Goal: Task Accomplishment & Management: Manage account settings

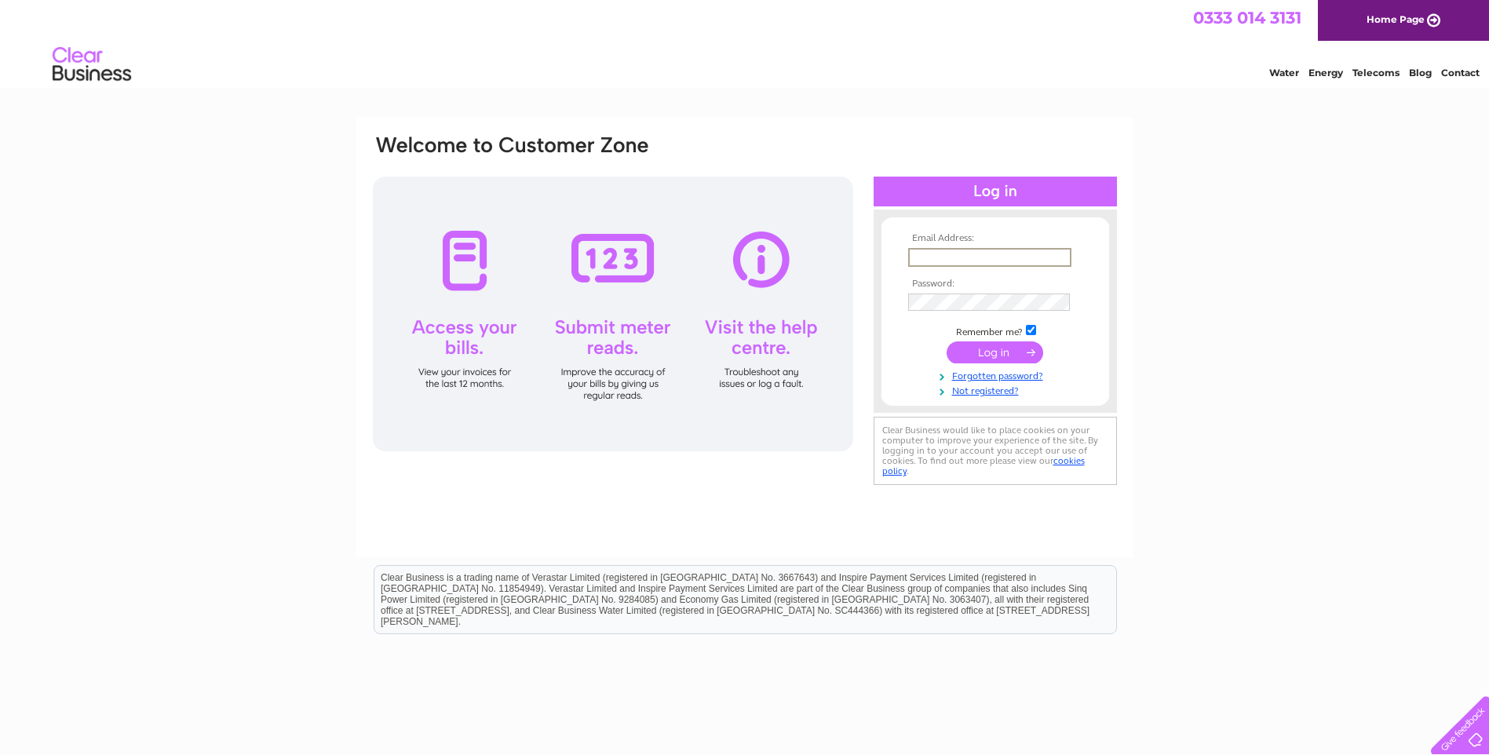
click at [992, 258] on input "text" at bounding box center [989, 257] width 163 height 19
type input "[PERSON_NAME][EMAIL_ADDRESS][PERSON_NAME][DOMAIN_NAME]"
click at [967, 312] on td at bounding box center [995, 300] width 182 height 25
click at [980, 361] on input "submit" at bounding box center [994, 352] width 97 height 22
click at [971, 257] on input "text" at bounding box center [989, 257] width 163 height 19
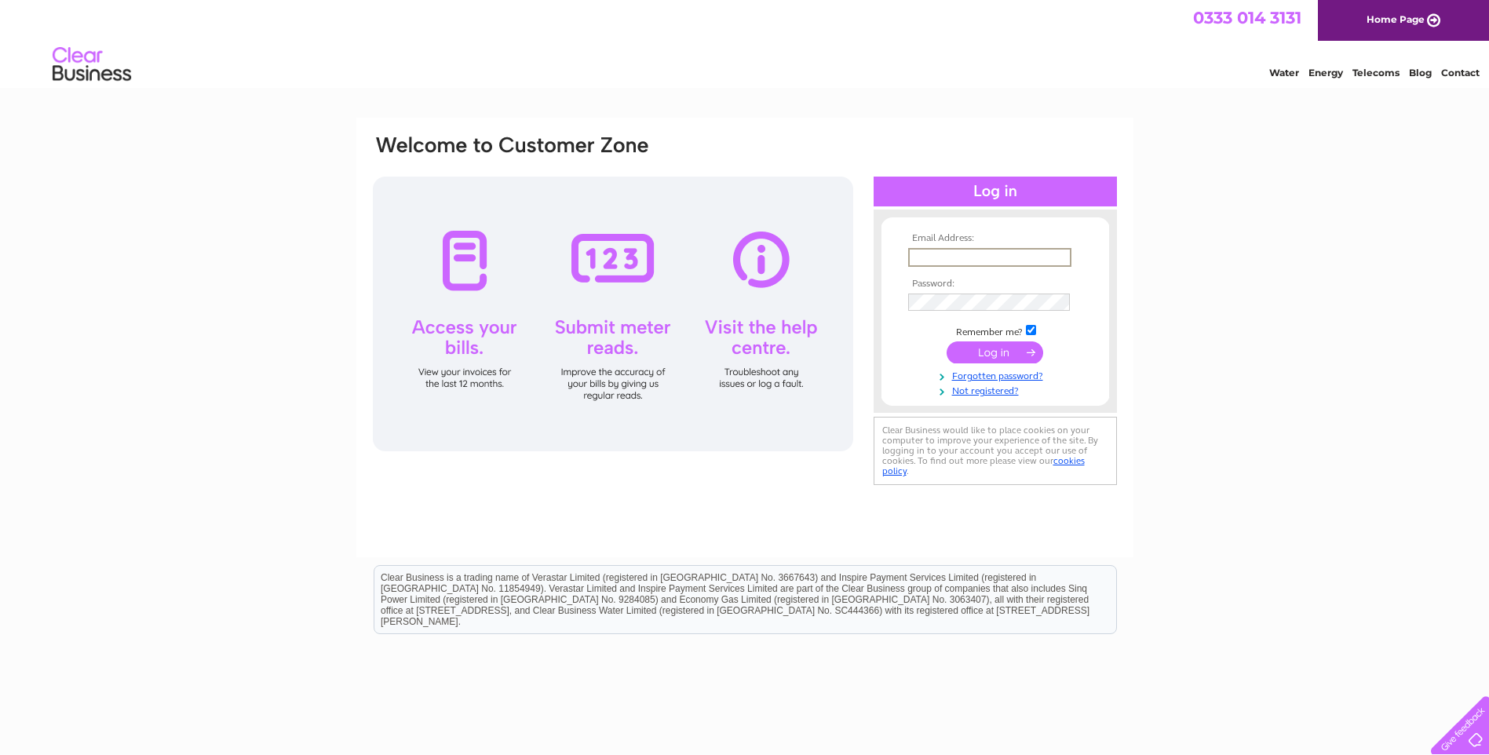
type input "[PERSON_NAME][EMAIL_ADDRESS][PERSON_NAME][DOMAIN_NAME]"
click at [1034, 357] on input "submit" at bounding box center [994, 352] width 97 height 22
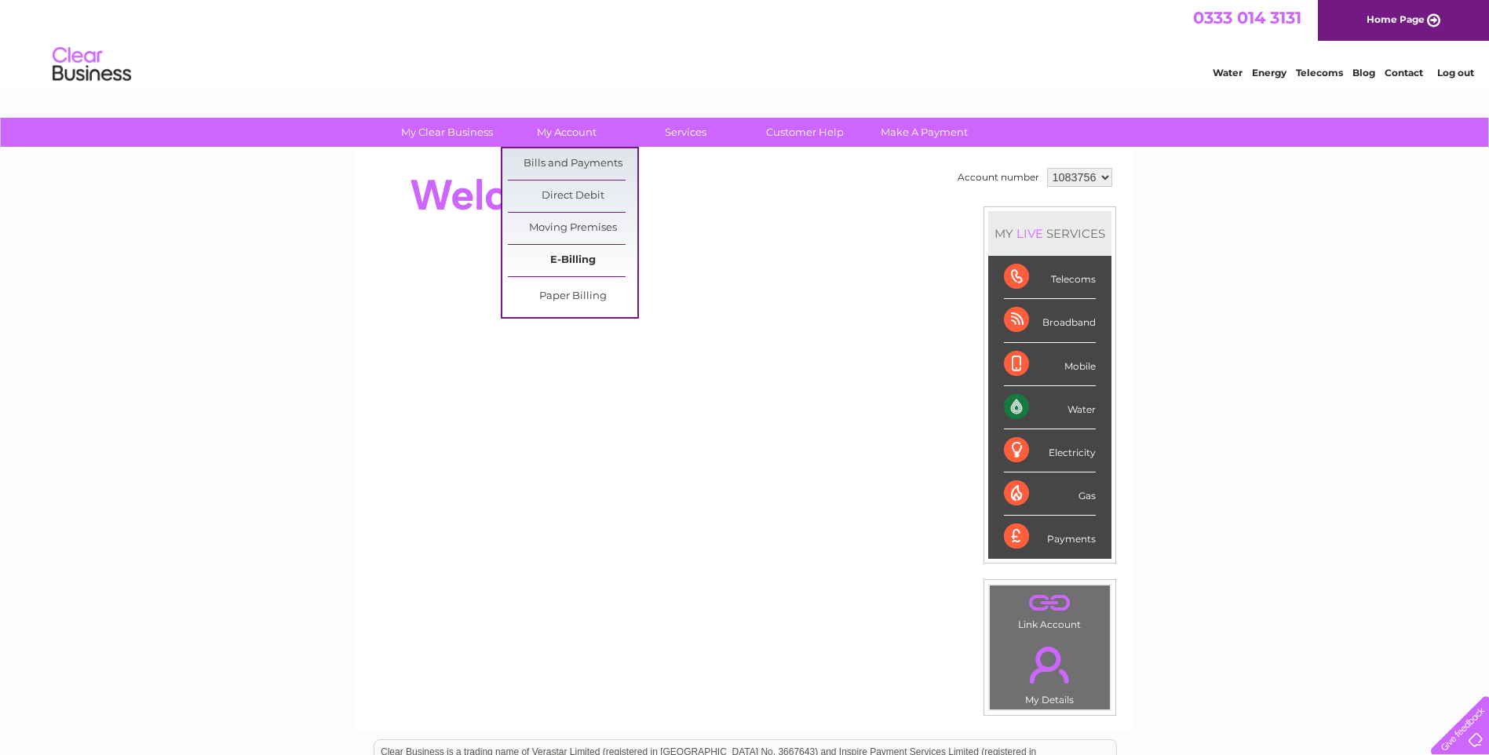
click at [549, 254] on link "E-Billing" at bounding box center [572, 260] width 129 height 31
click at [556, 254] on link "E-Billing" at bounding box center [572, 260] width 129 height 31
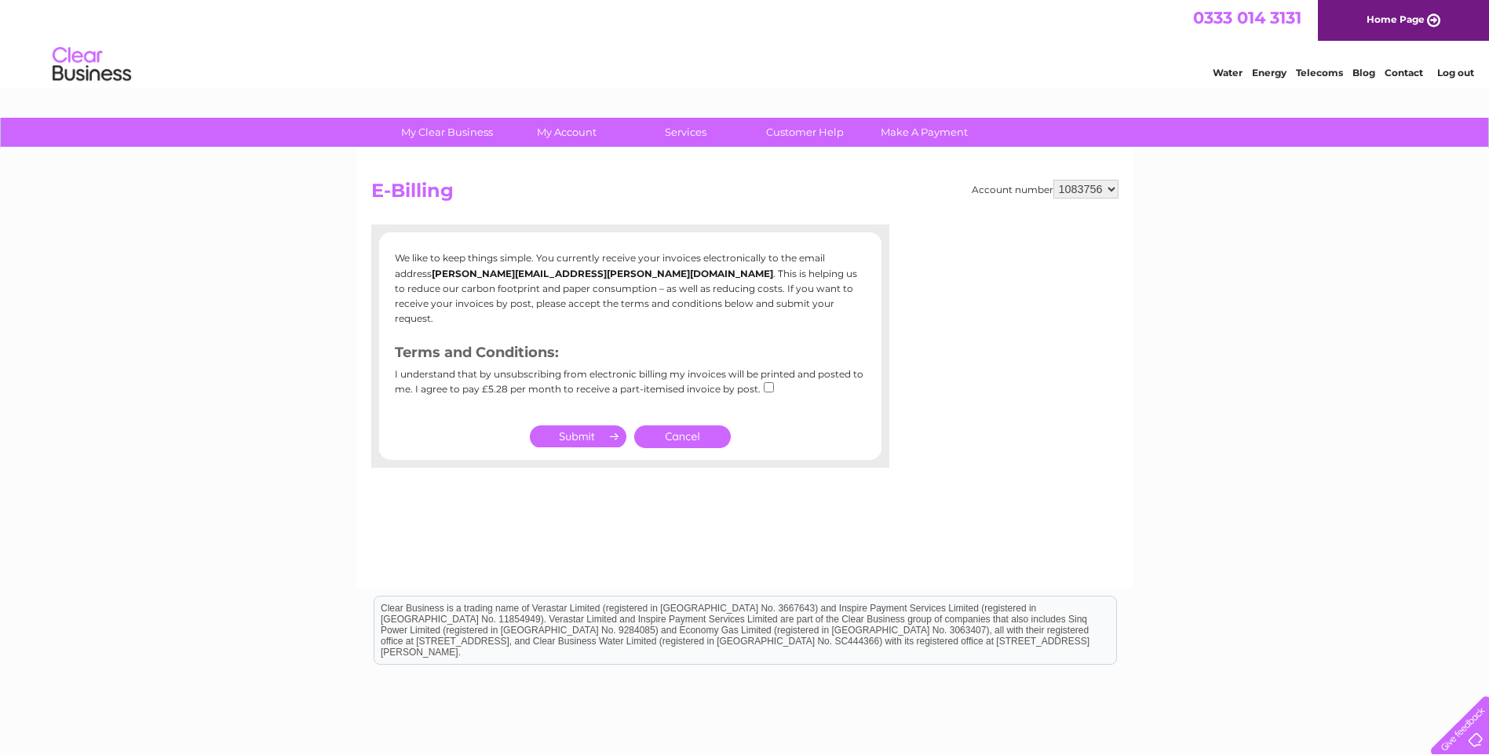
click at [686, 425] on link "Cancel" at bounding box center [682, 436] width 97 height 23
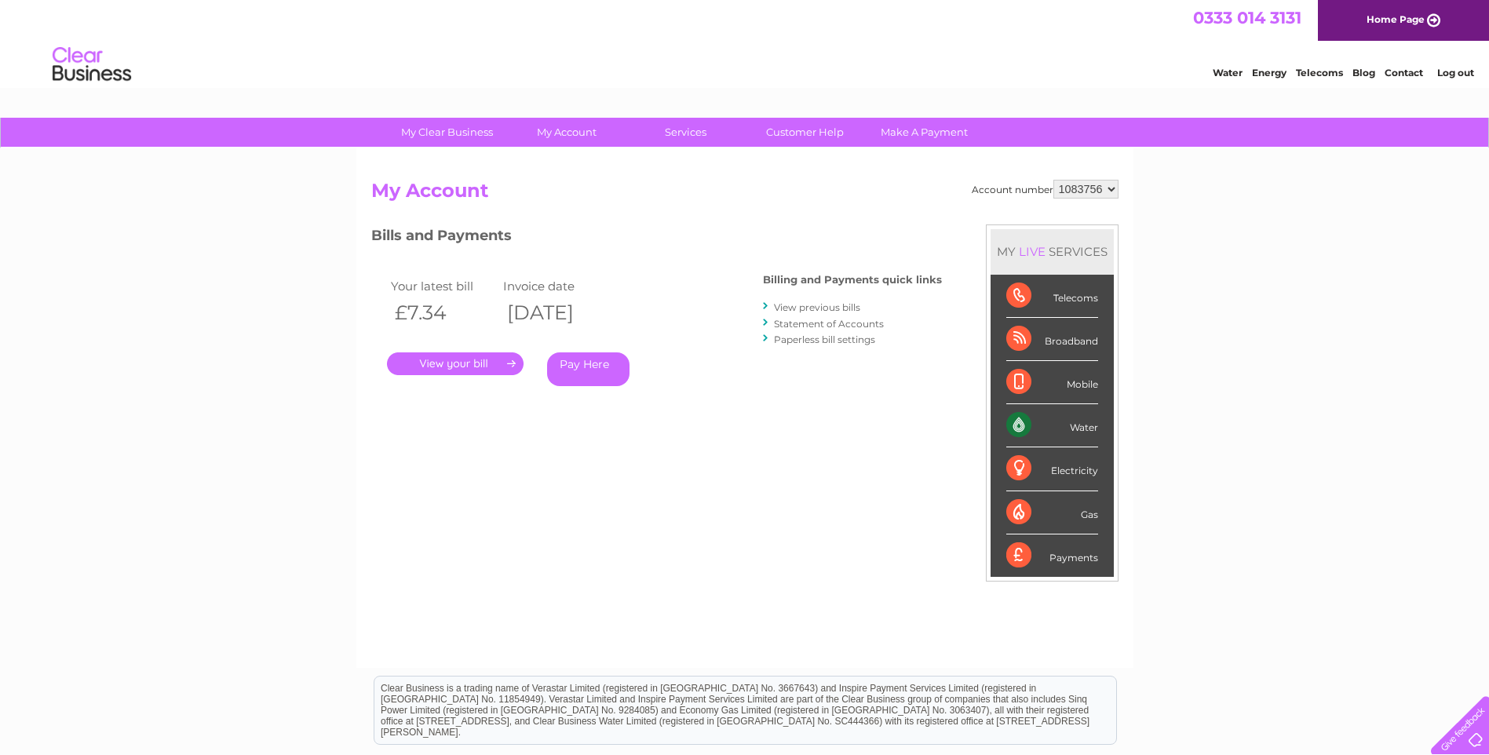
click at [477, 363] on link "." at bounding box center [455, 363] width 137 height 23
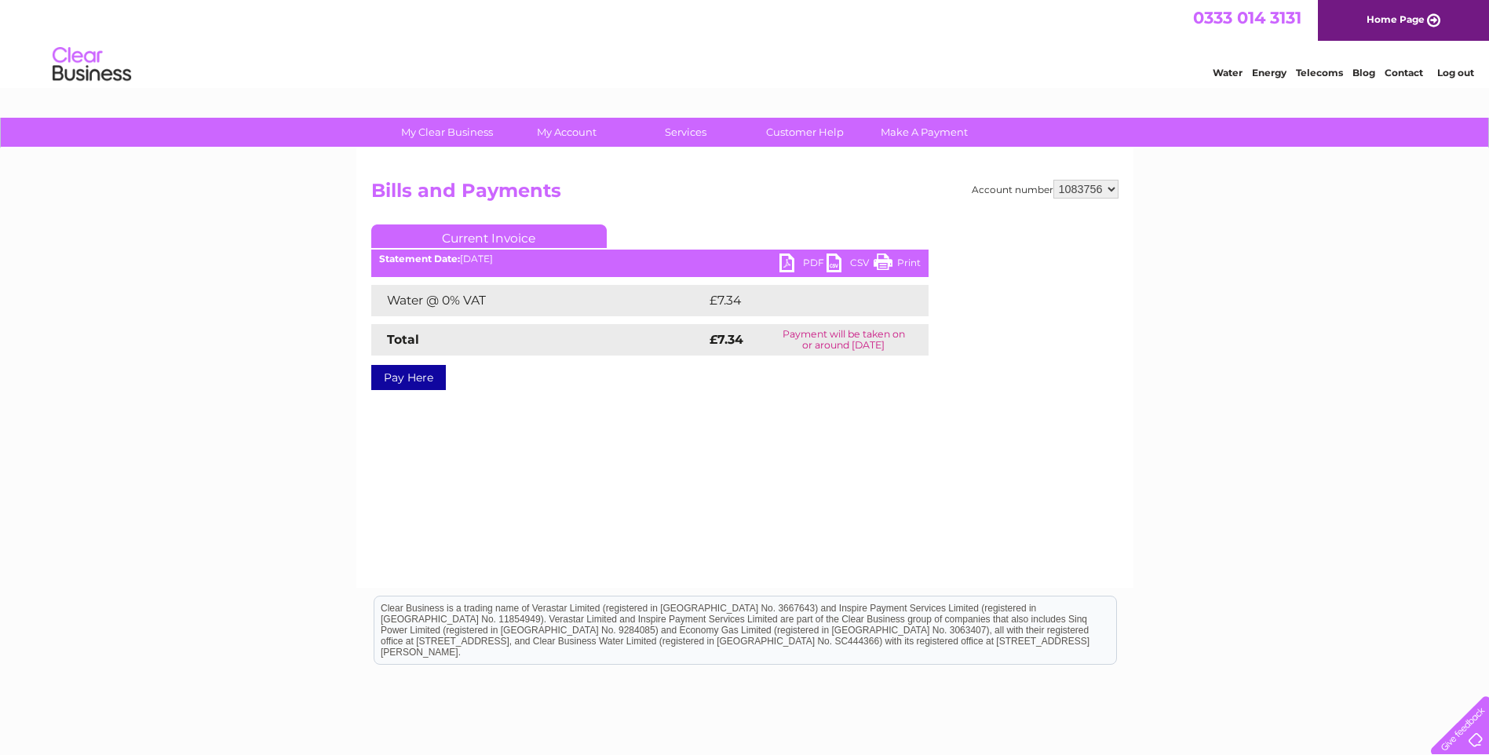
click at [792, 257] on link "PDF" at bounding box center [802, 264] width 47 height 23
